Goal: Task Accomplishment & Management: Manage account settings

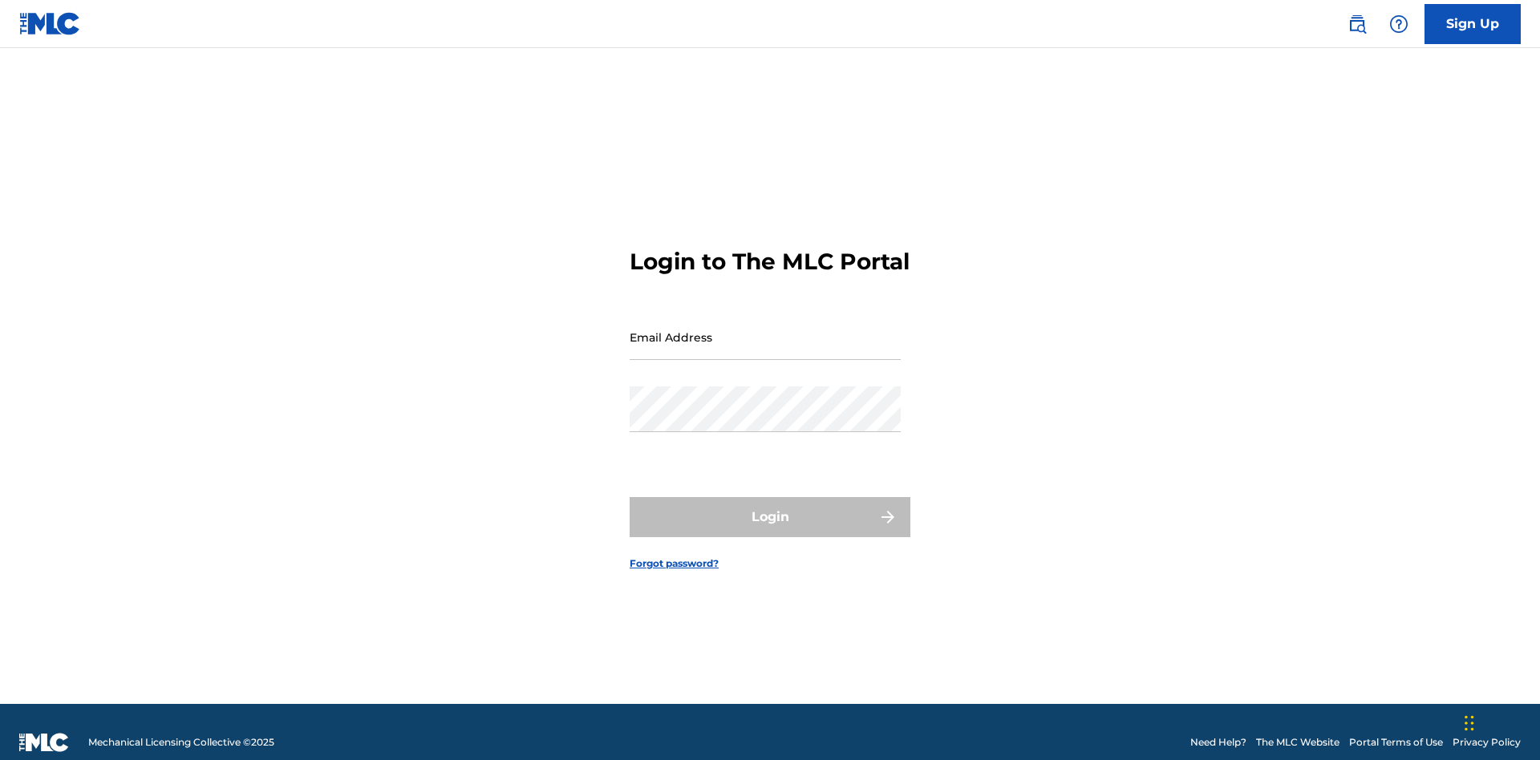
scroll to position [21, 0]
click at [765, 330] on input "Email Address" at bounding box center [765, 337] width 271 height 46
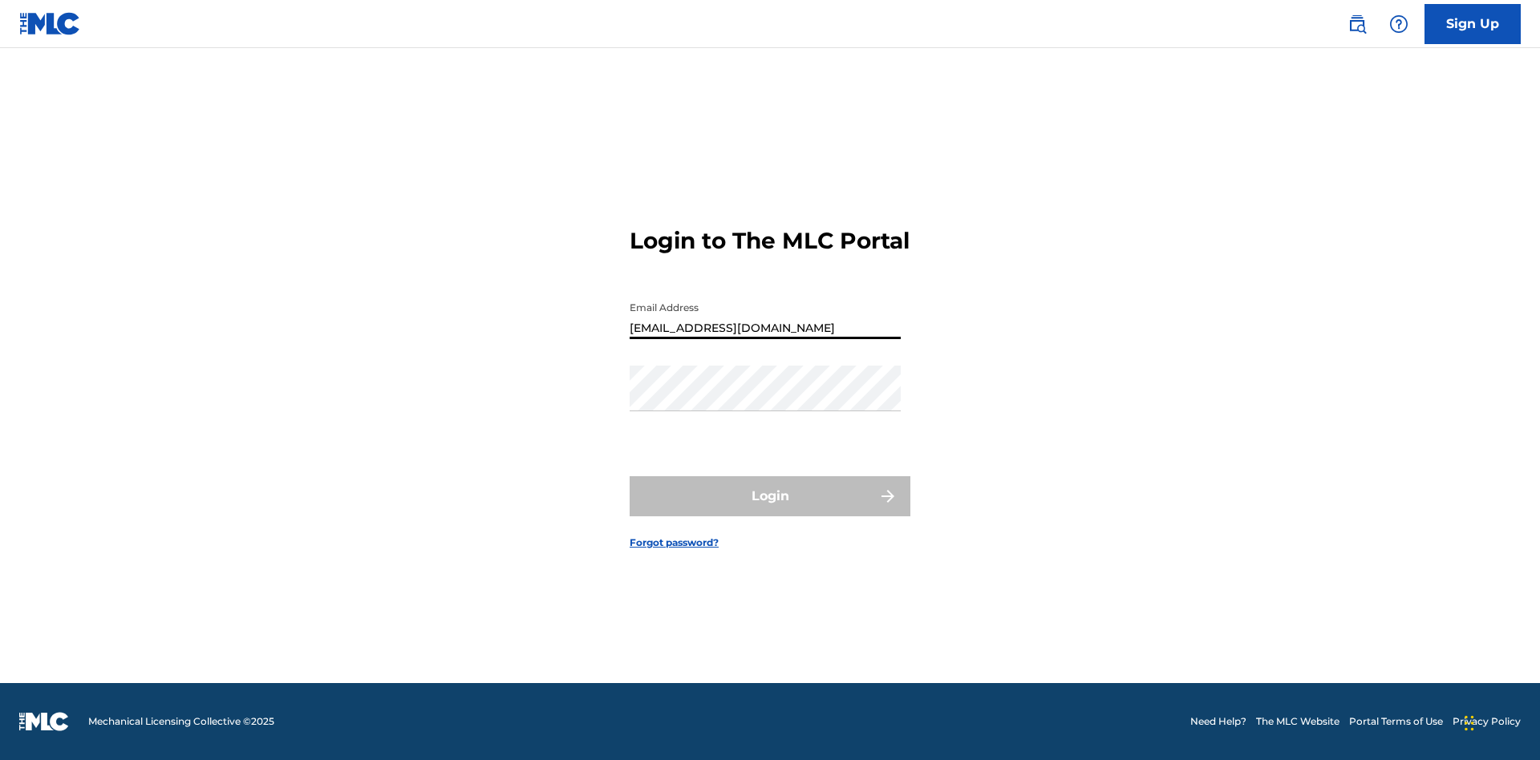
type input "[EMAIL_ADDRESS][DOMAIN_NAME]"
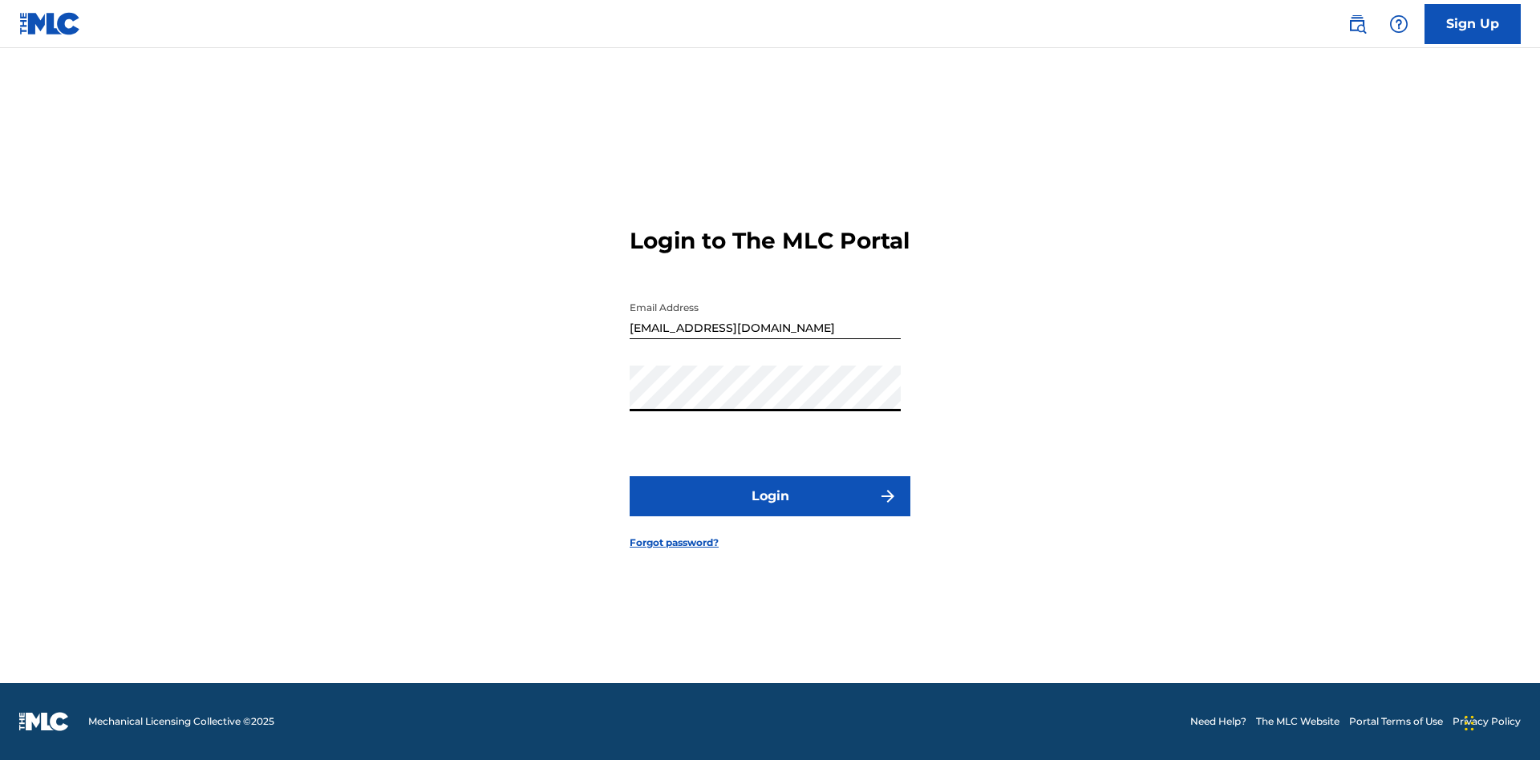
click at [770, 510] on button "Login" at bounding box center [770, 496] width 281 height 40
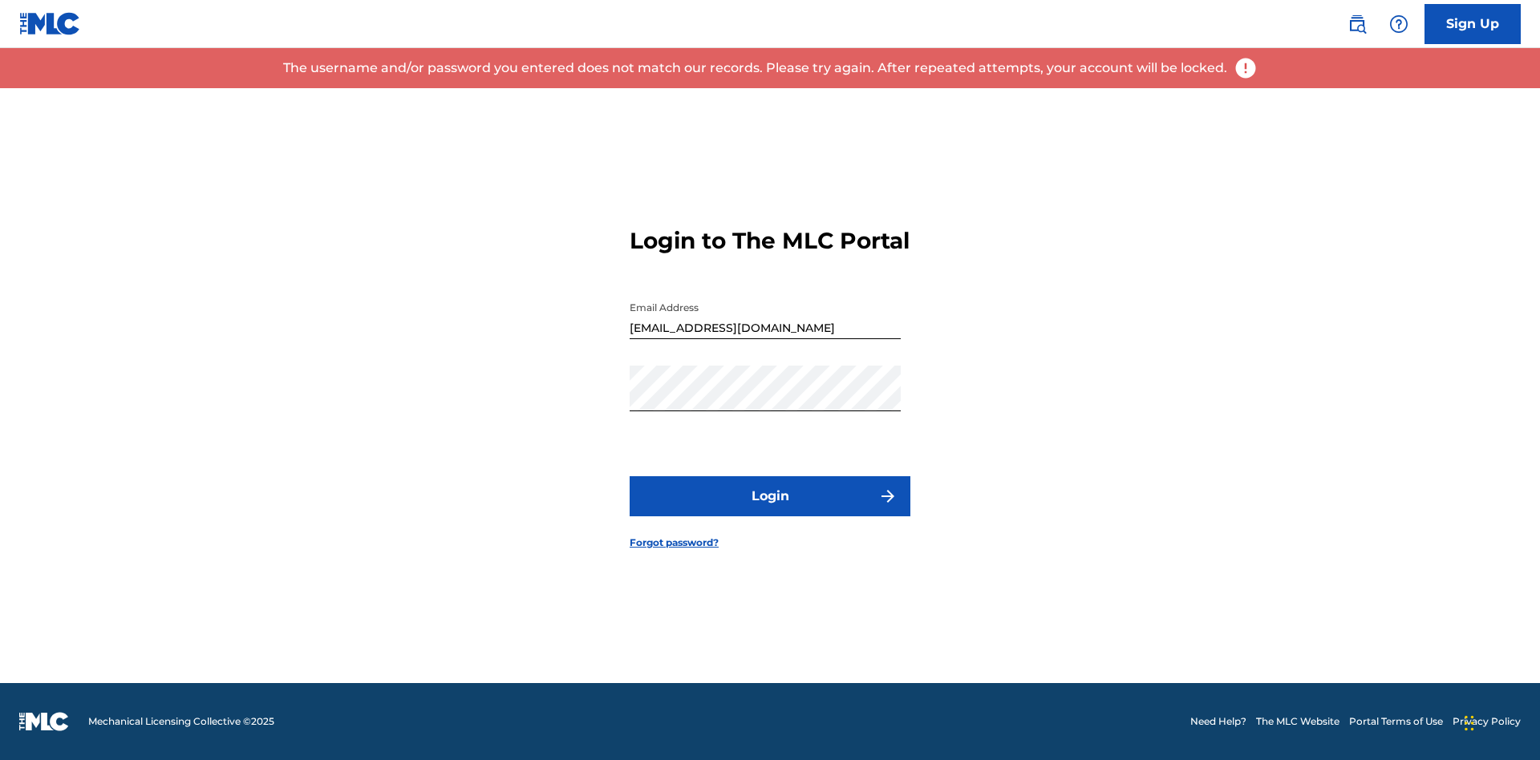
click at [765, 330] on input "[EMAIL_ADDRESS][DOMAIN_NAME]" at bounding box center [765, 317] width 271 height 46
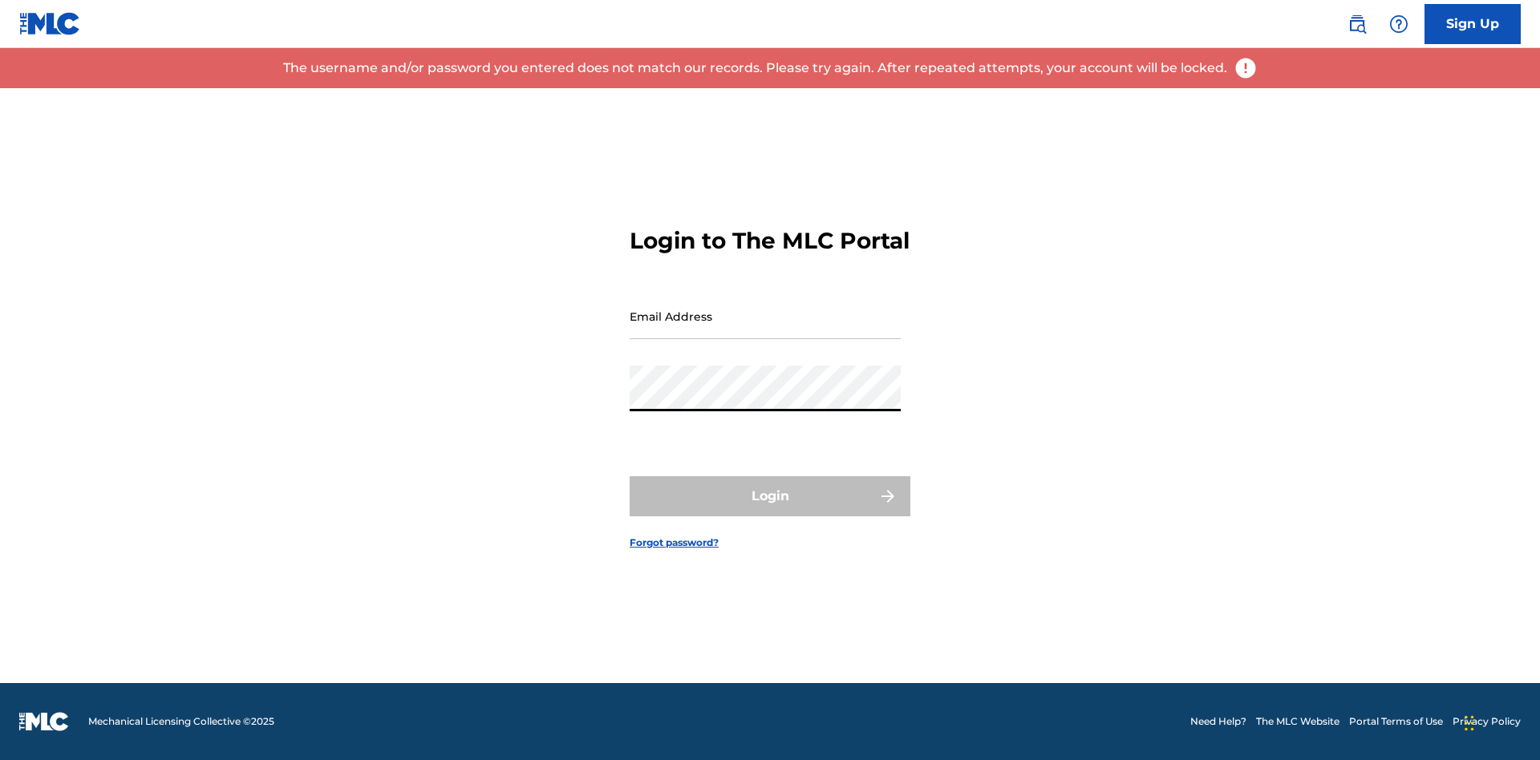
click at [765, 330] on input "Email Address" at bounding box center [765, 317] width 271 height 46
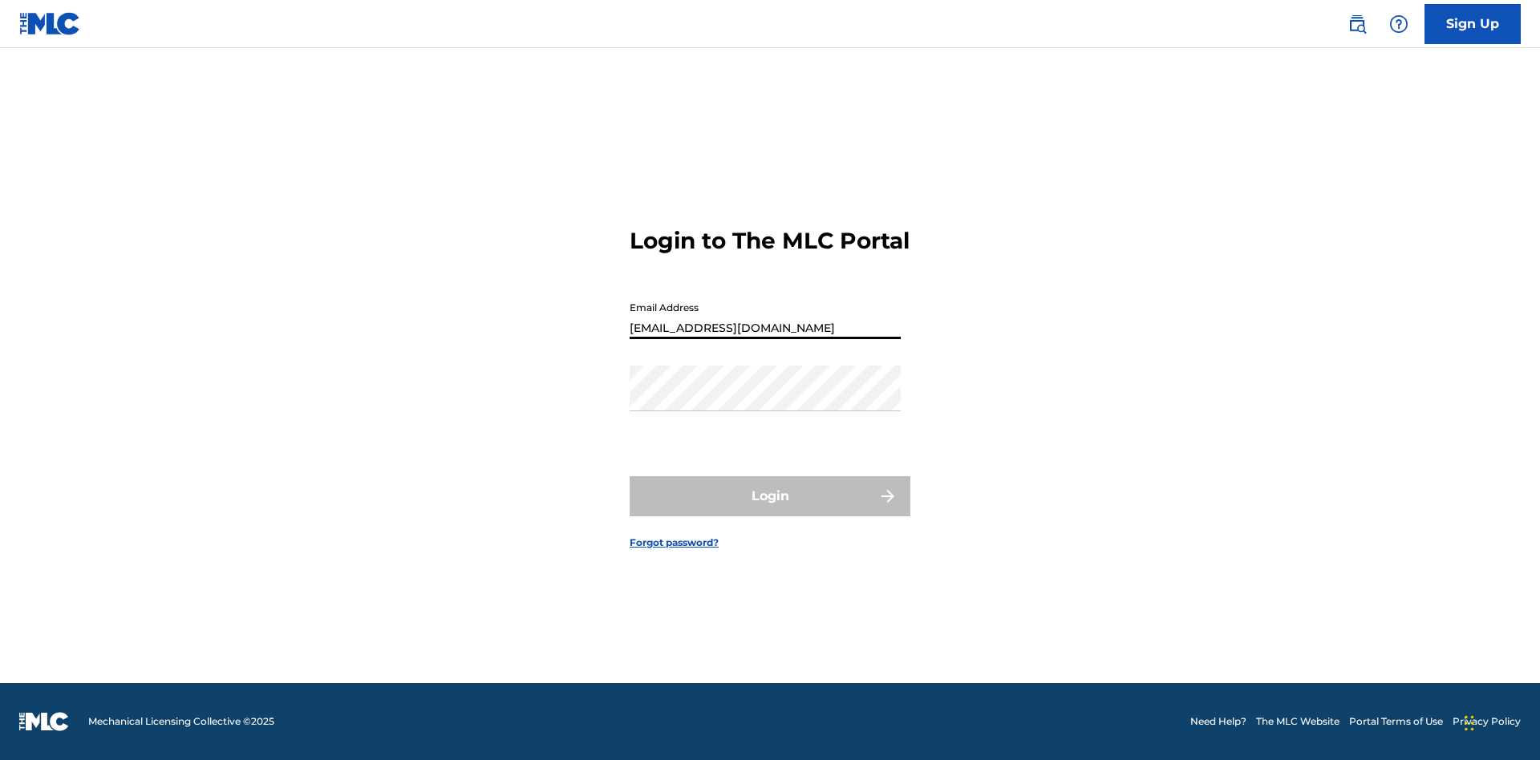
type input "[EMAIL_ADDRESS][DOMAIN_NAME]"
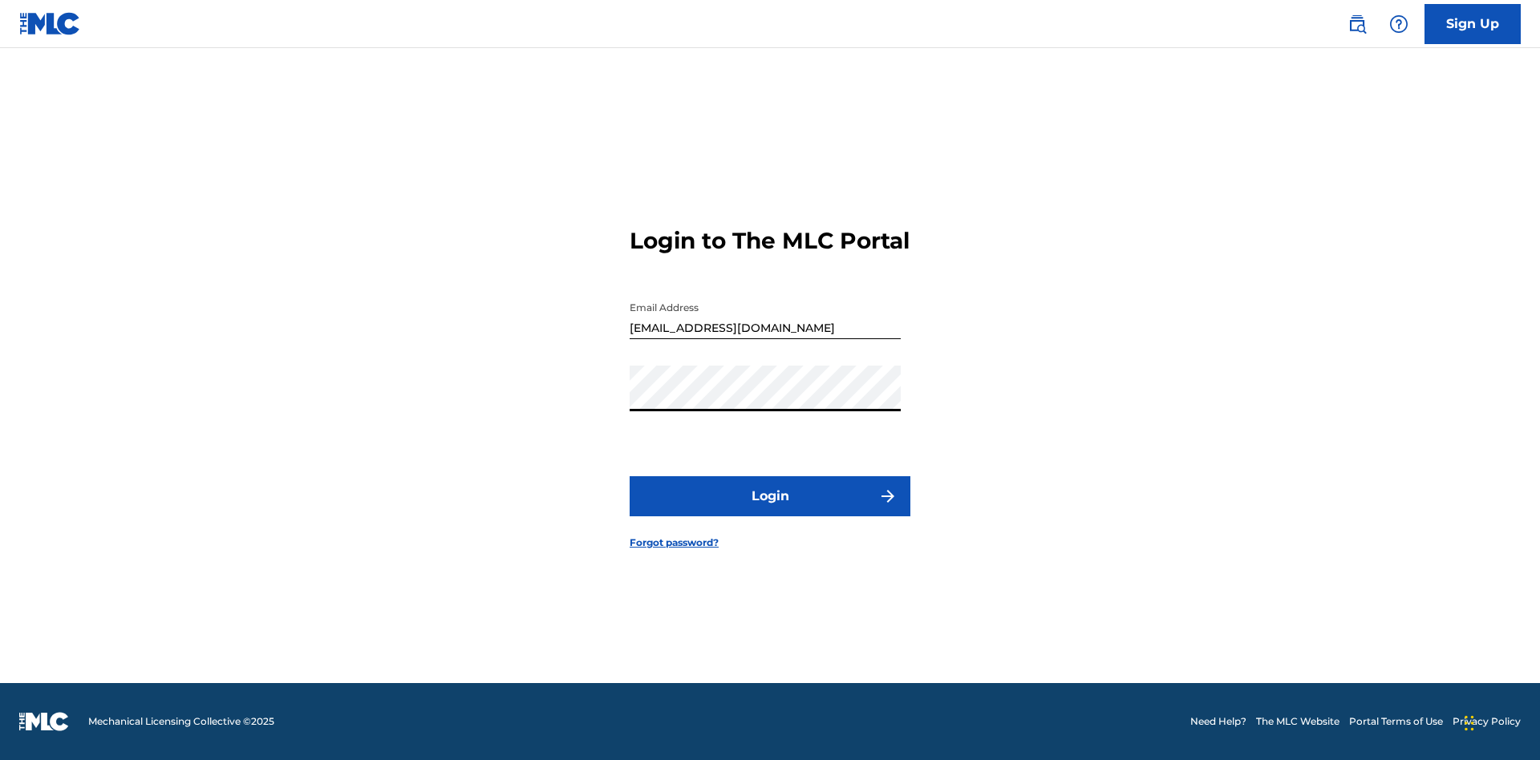
click at [770, 510] on button "Login" at bounding box center [770, 496] width 281 height 40
